Goal: Information Seeking & Learning: Learn about a topic

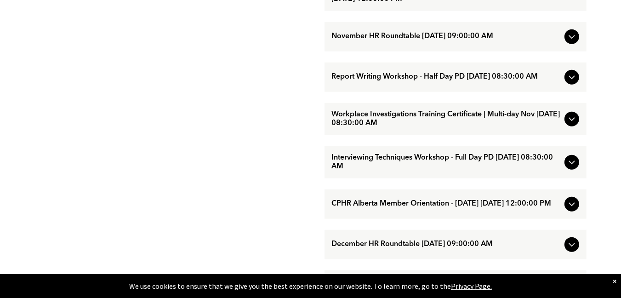
scroll to position [874, 0]
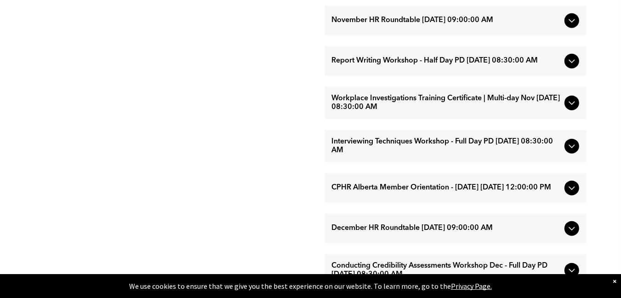
click at [419, 65] on span "Report Writing Workshop - Half Day PD [DATE] 08:30:00 AM" at bounding box center [446, 61] width 229 height 9
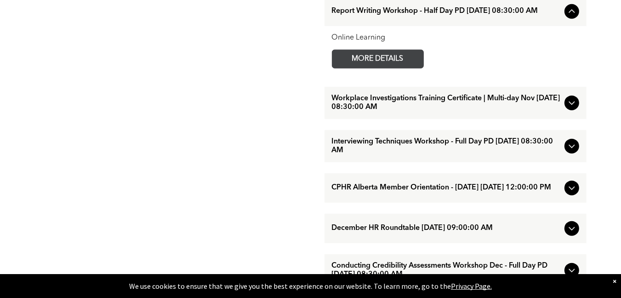
click at [383, 68] on span "MORE DETAILS" at bounding box center [378, 59] width 73 height 18
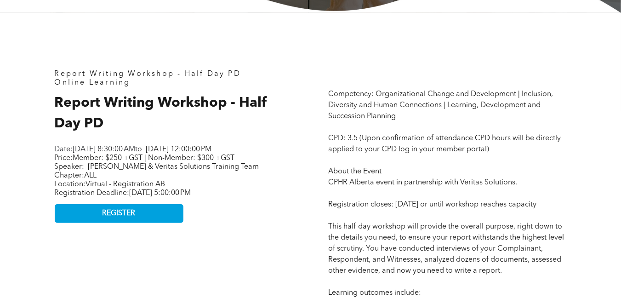
scroll to position [368, 0]
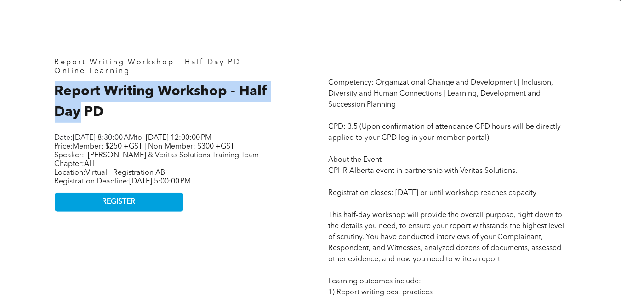
drag, startPoint x: 55, startPoint y: 92, endPoint x: 80, endPoint y: 109, distance: 30.0
click at [80, 109] on span "Report Writing Workshop - Half Day PD" at bounding box center [161, 102] width 213 height 34
copy span "Report Writing Workshop - Half Day"
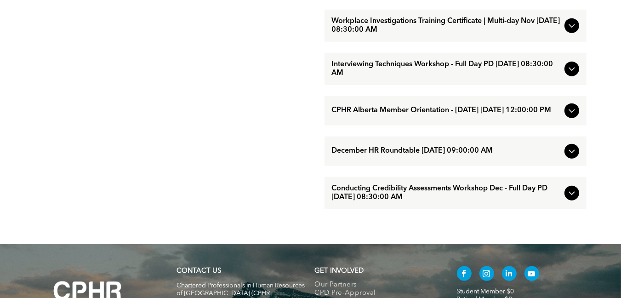
scroll to position [966, 0]
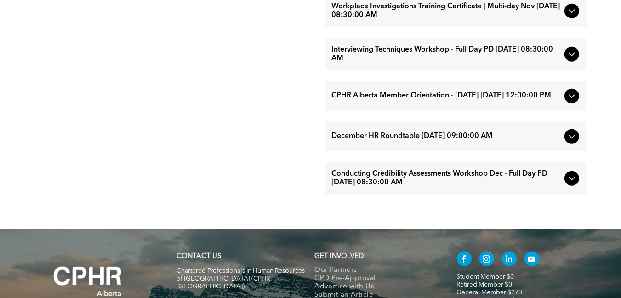
click at [433, 187] on span "Conducting Credibility Assessments Workshop Dec - Full Day PD [DATE] 08:30:00 AM" at bounding box center [446, 178] width 229 height 17
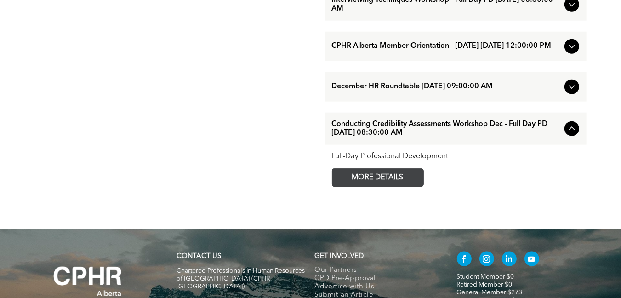
click at [388, 187] on span "MORE DETAILS" at bounding box center [378, 178] width 73 height 18
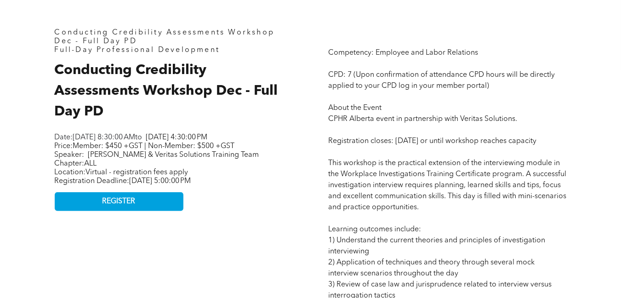
scroll to position [414, 0]
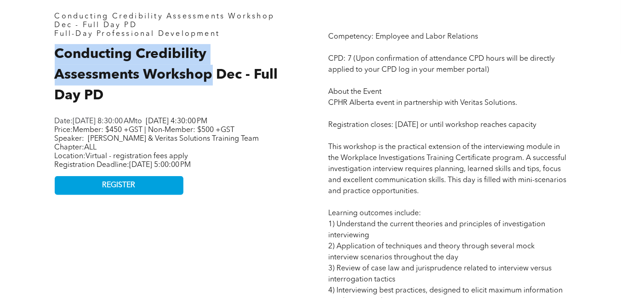
drag, startPoint x: 56, startPoint y: 55, endPoint x: 213, endPoint y: 78, distance: 158.9
click at [213, 78] on span "Conducting Credibility Assessments Workshop Dec - Full Day PD" at bounding box center [166, 74] width 223 height 55
copy span "Conducting Credibility Assessments Workshop"
